Goal: Information Seeking & Learning: Understand process/instructions

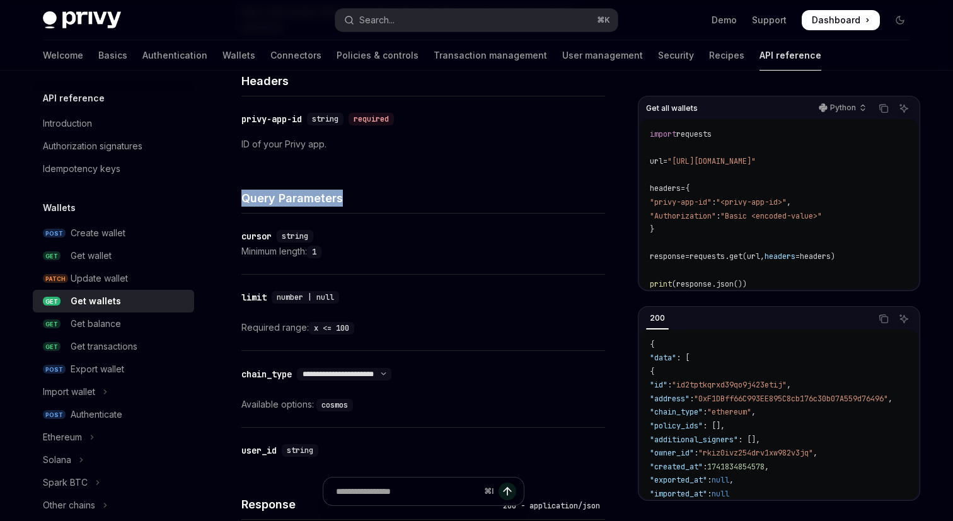
scroll to position [2, 0]
click at [110, 348] on div "Get transactions" at bounding box center [104, 346] width 67 height 15
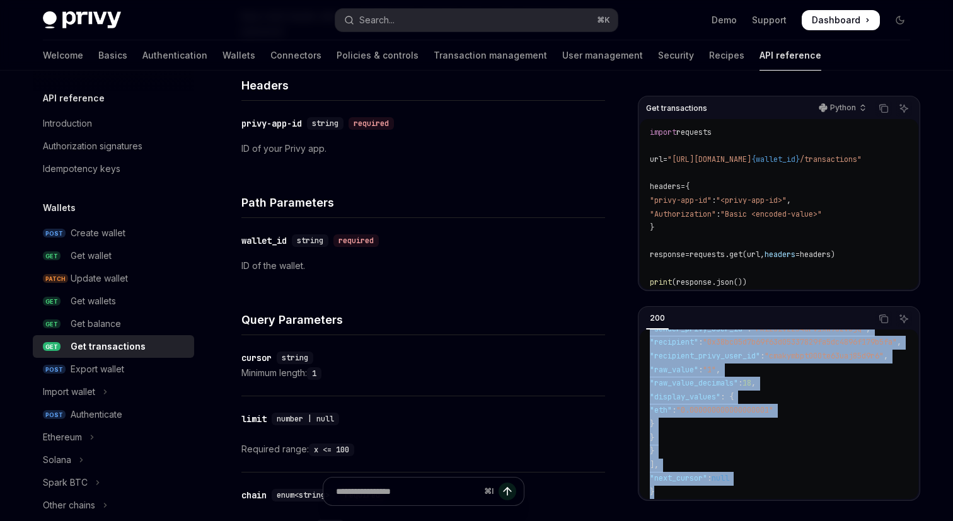
scroll to position [308, 0]
drag, startPoint x: 651, startPoint y: 345, endPoint x: 750, endPoint y: 484, distance: 171.3
click at [750, 484] on code "{ "transactions" : [ { "caip2" : "eip155:8453" , "transaction_hash" : "0x03fe1b…" at bounding box center [859, 316] width 419 height 368
copy code "{ "transactions" : [ { "caip2" : "eip155:8453" , "transaction_hash" : "0x03fe1b…"
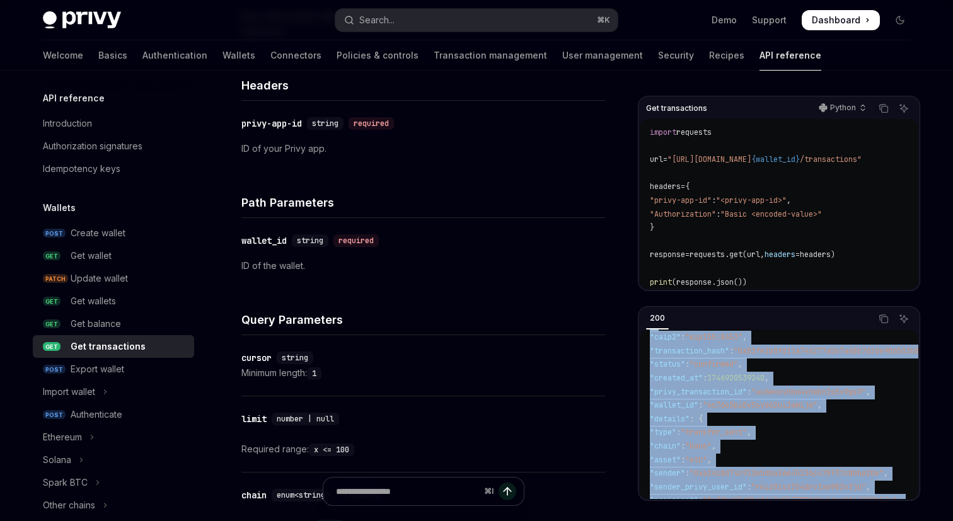
scroll to position [49, 0]
copy code "{ "transactions" : [ { "caip2" : "eip155:8453" , "transaction_hash" : "0x03fe1b…"
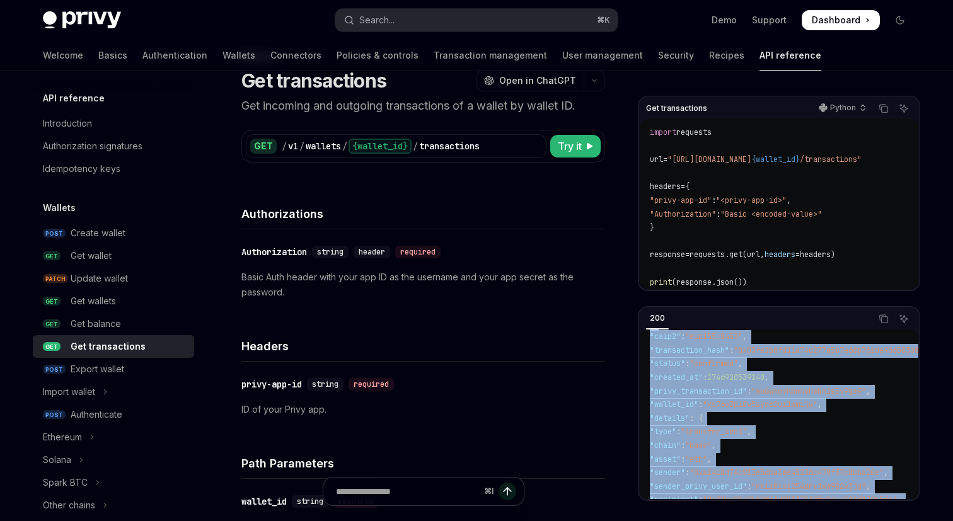
scroll to position [0, 0]
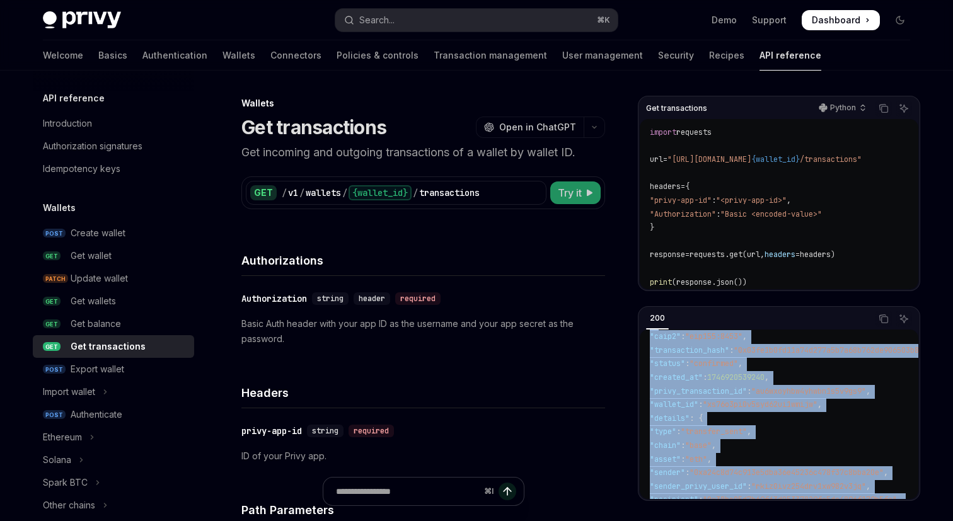
click at [586, 192] on icon at bounding box center [590, 193] width 8 height 8
type textarea "*"
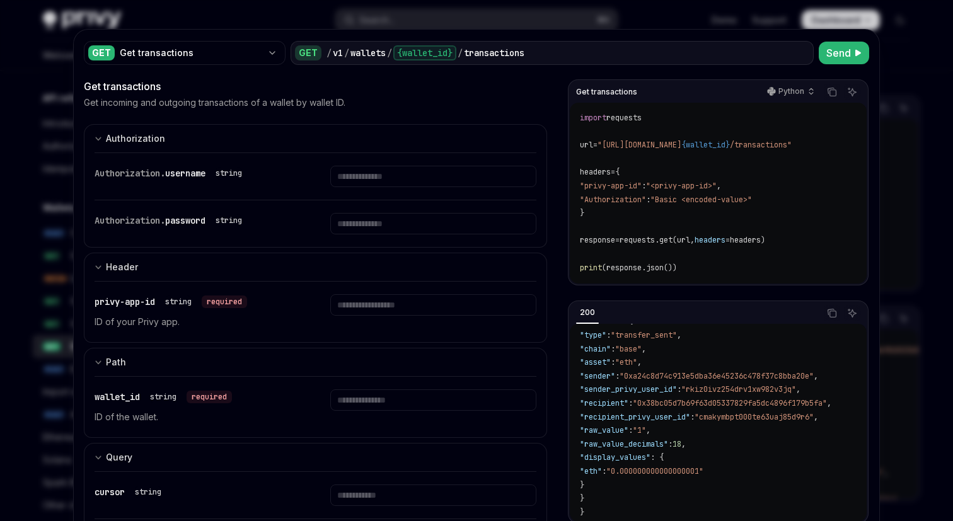
scroll to position [189, 0]
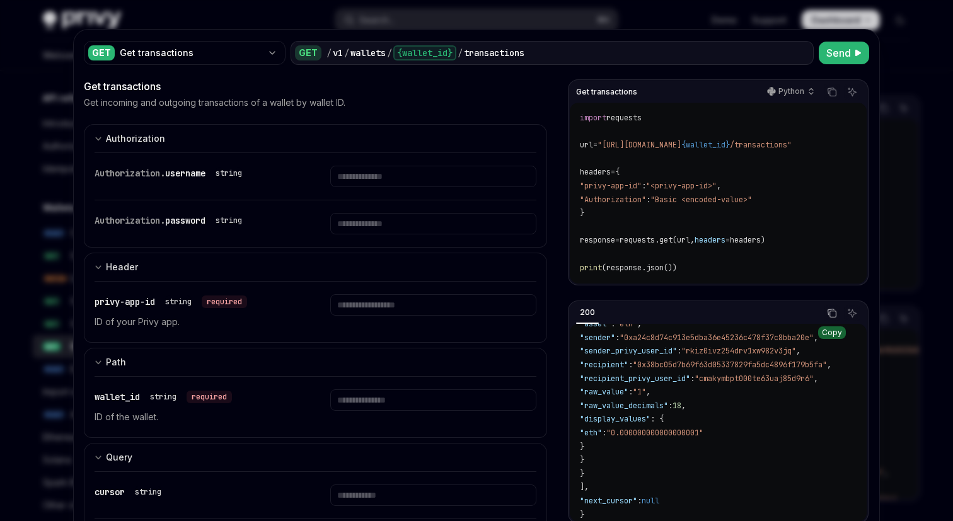
click at [832, 322] on button "Copy the contents from the code block" at bounding box center [832, 313] width 16 height 16
